Goal: Task Accomplishment & Management: Manage account settings

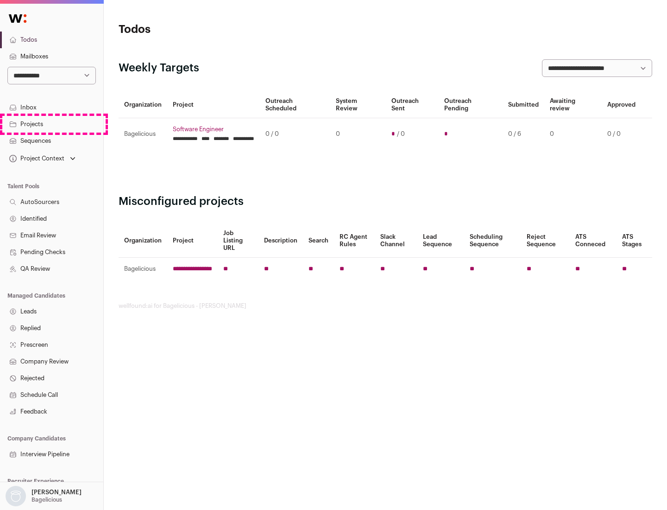
click at [51, 124] on link "Projects" at bounding box center [51, 124] width 103 height 17
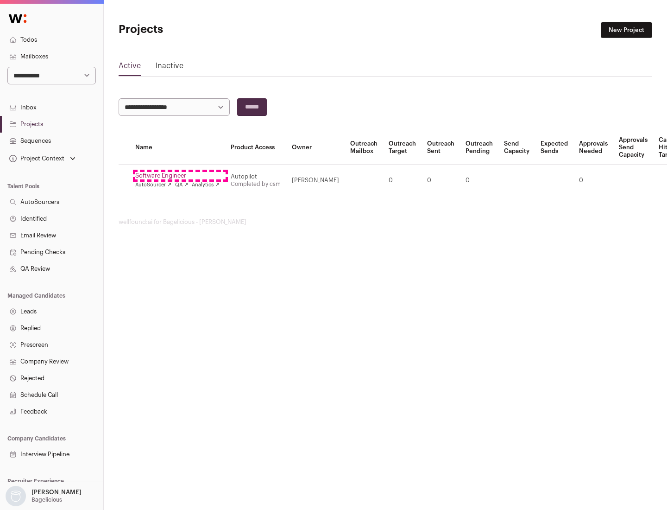
click at [180, 176] on link "Software Engineer" at bounding box center [177, 175] width 84 height 7
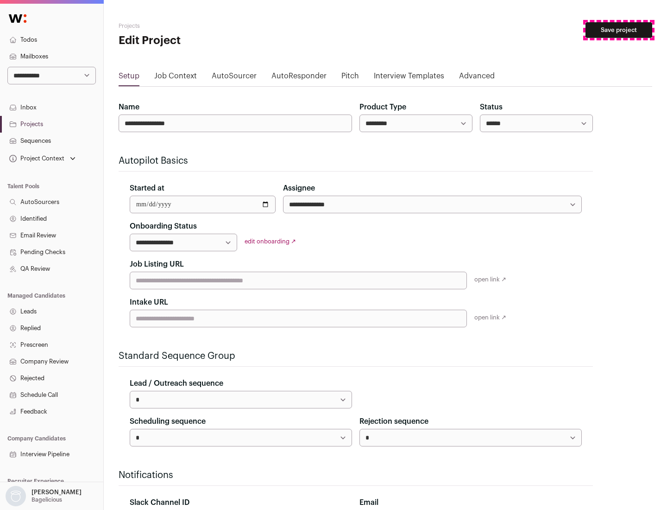
click at [619, 30] on button "Save project" at bounding box center [619, 30] width 67 height 16
